Goal: Connect with others: Participate in discussion

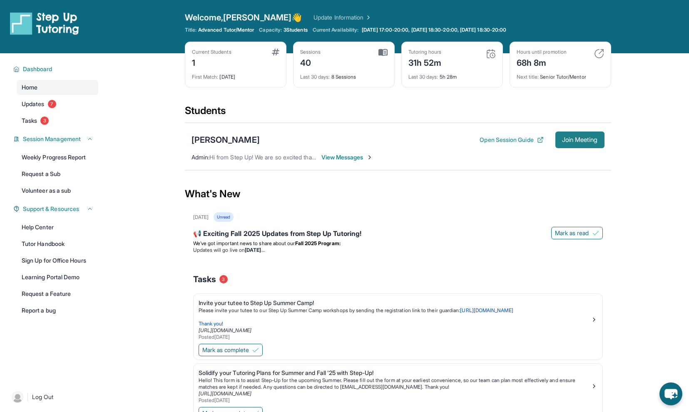
click at [580, 146] on button "Join Meeting" at bounding box center [579, 140] width 49 height 17
